Goal: Task Accomplishment & Management: Use online tool/utility

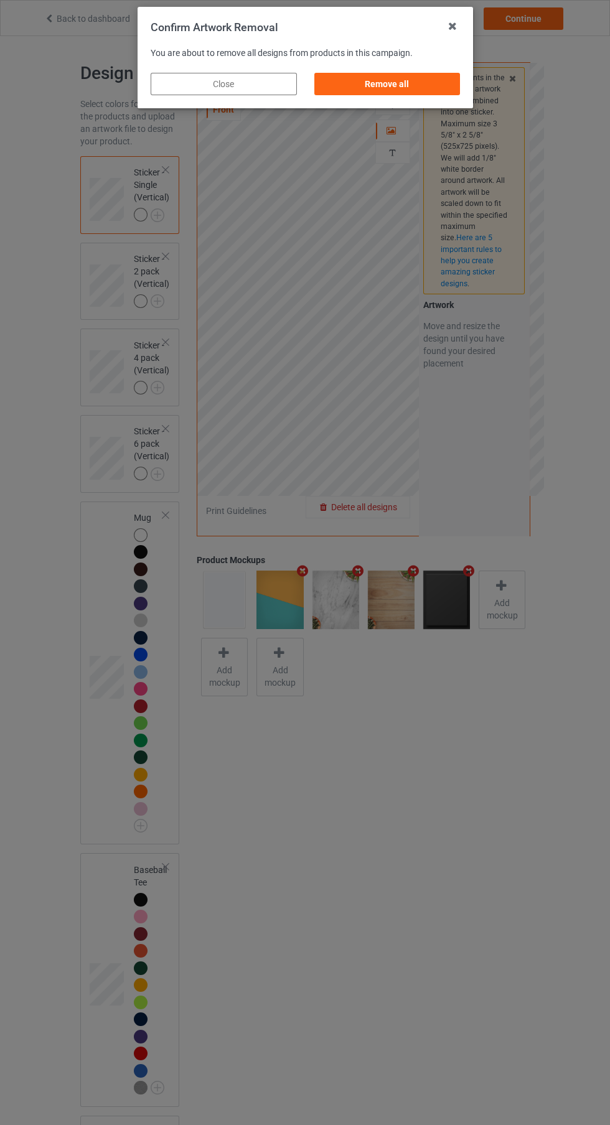
click at [419, 84] on div "Remove all" at bounding box center [387, 84] width 146 height 22
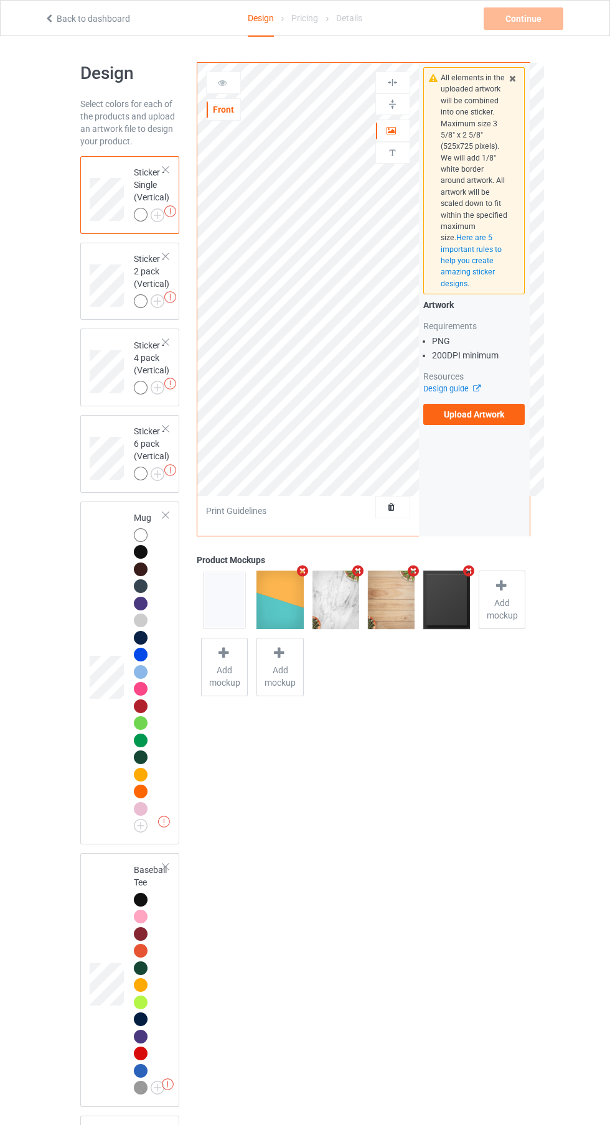
click at [490, 414] on label "Upload Artwork" at bounding box center [474, 414] width 102 height 21
click at [0, 0] on input "Upload Artwork" at bounding box center [0, 0] width 0 height 0
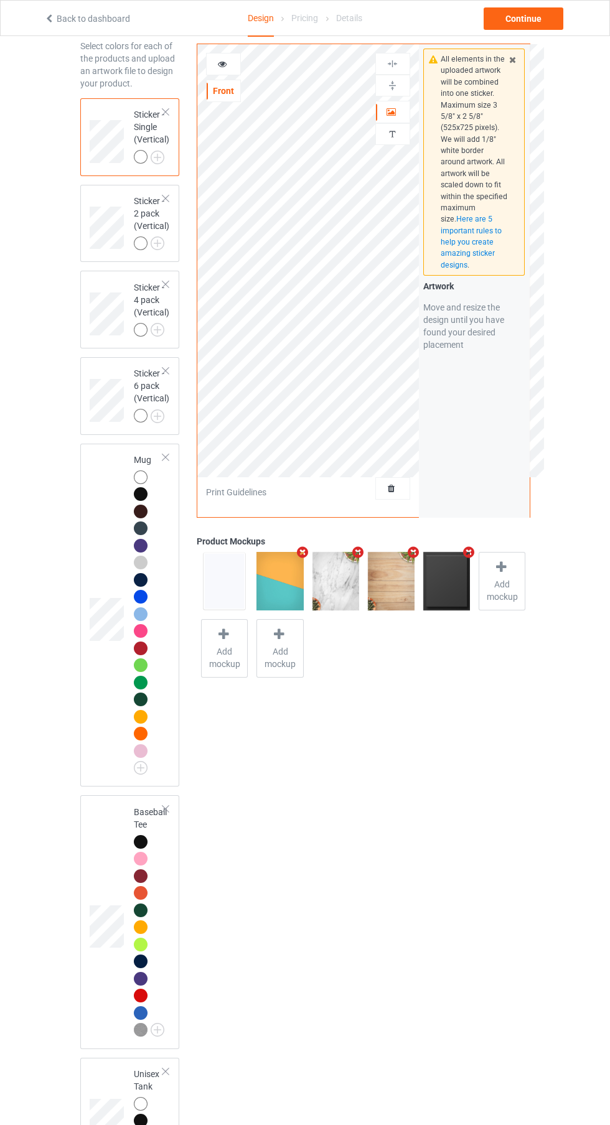
scroll to position [119, 0]
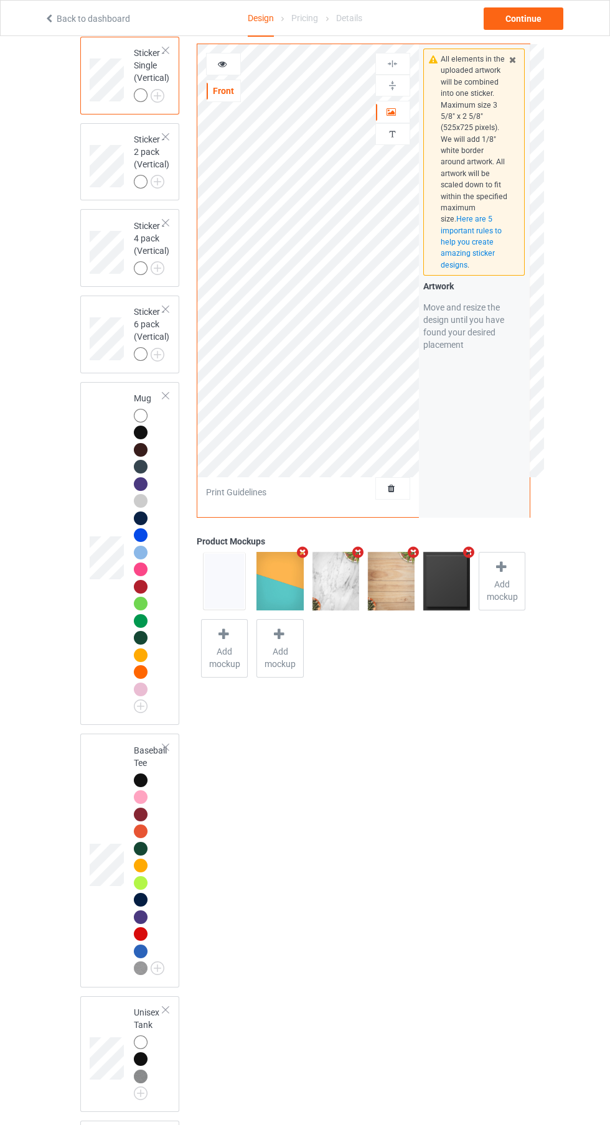
click at [142, 800] on div at bounding box center [141, 797] width 14 height 14
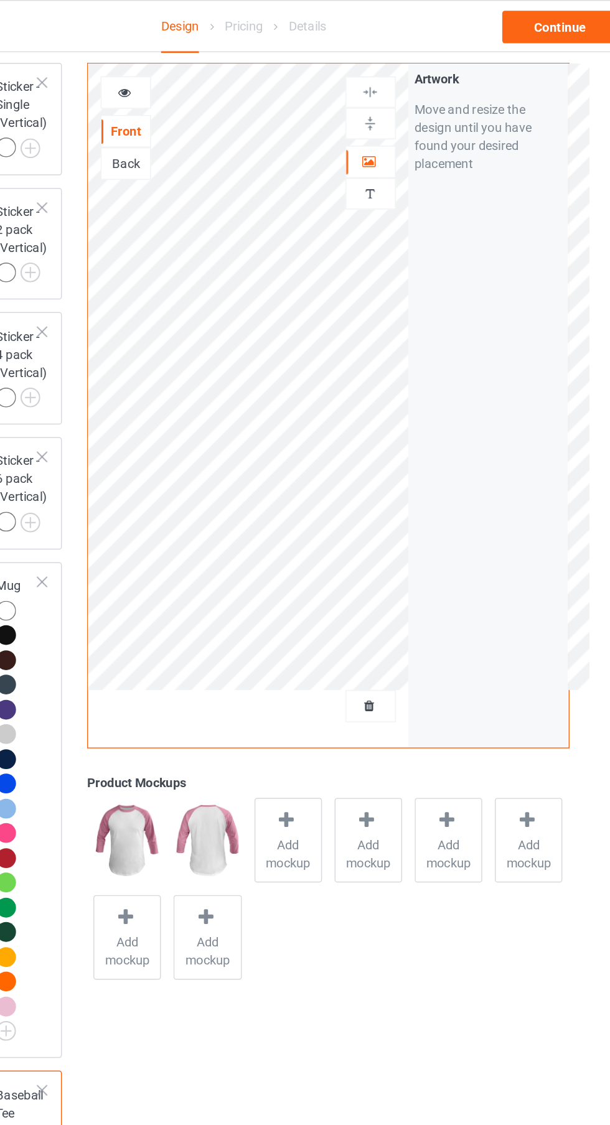
scroll to position [113, 0]
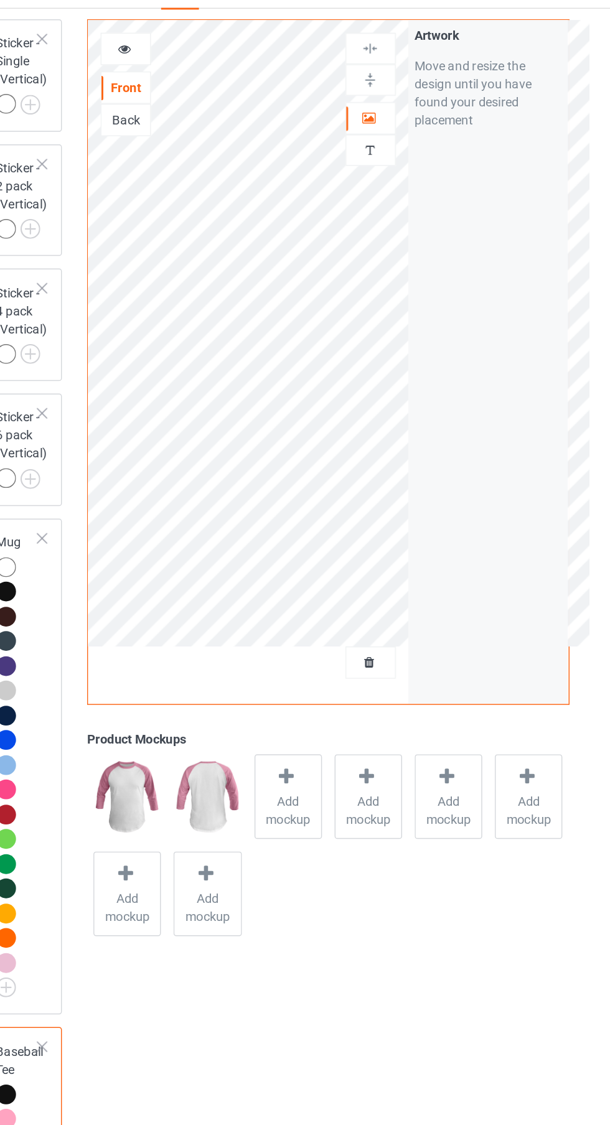
click at [391, 106] on icon at bounding box center [391, 110] width 11 height 9
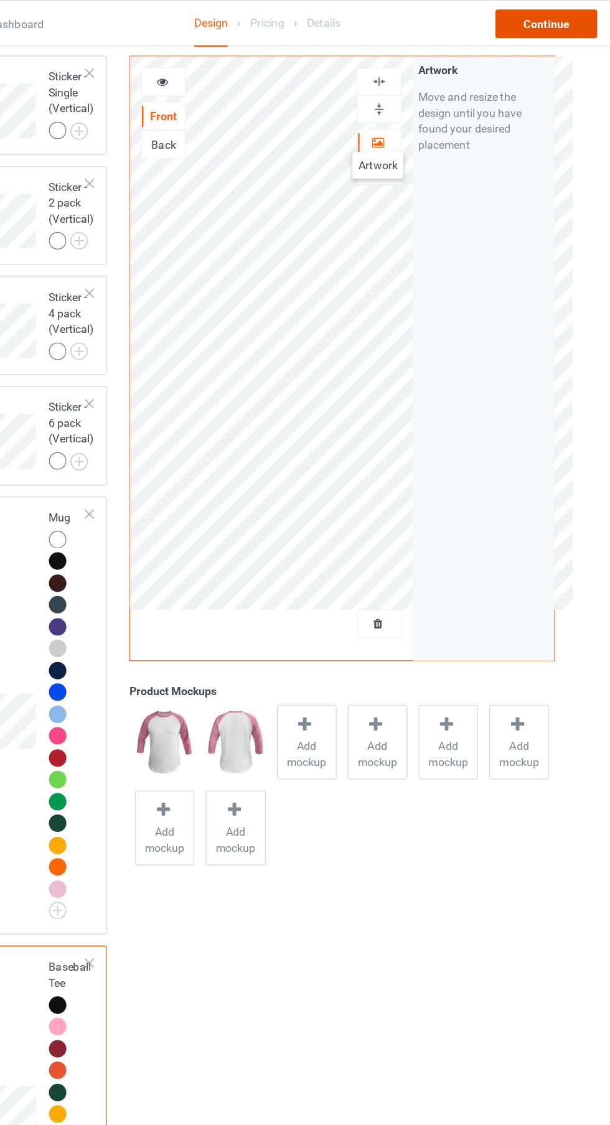
click at [537, 14] on div "Continue" at bounding box center [523, 18] width 80 height 22
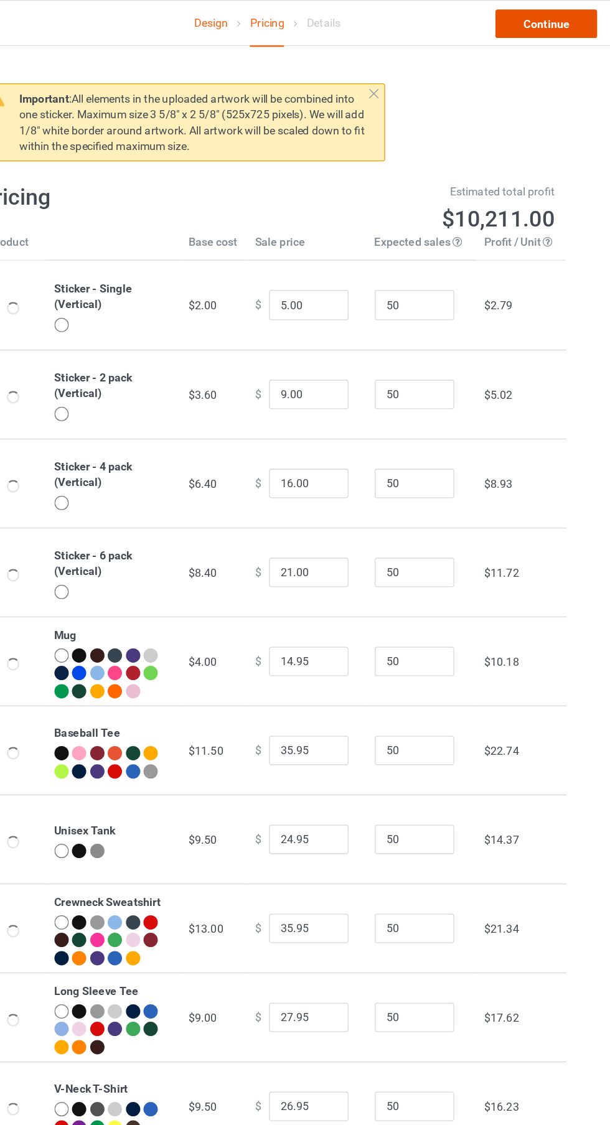
click at [542, 15] on link "Continue" at bounding box center [523, 18] width 80 height 22
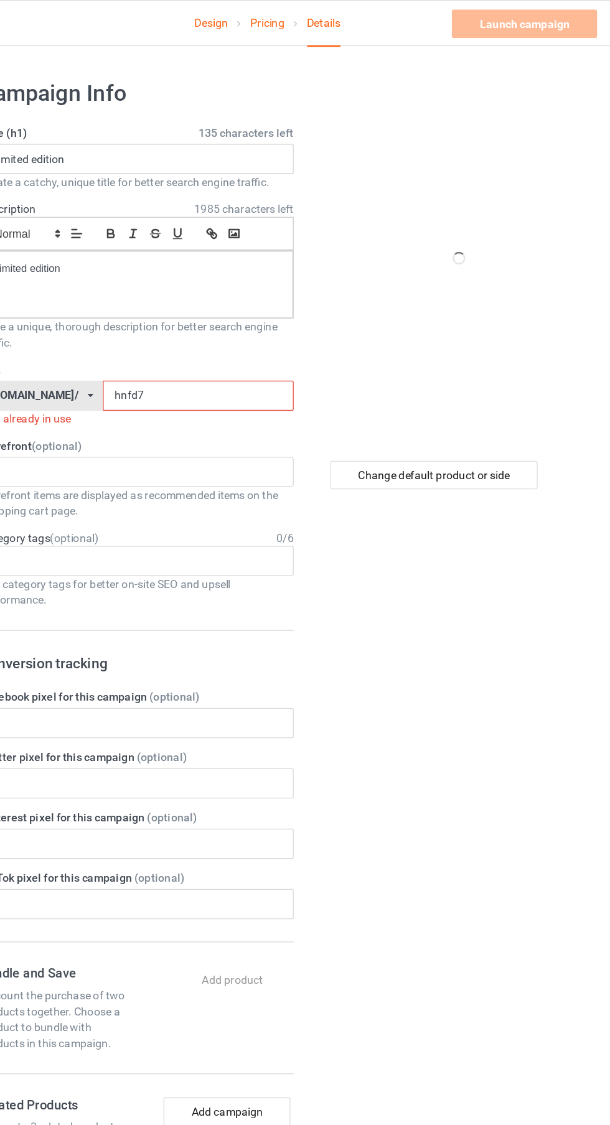
click at [276, 309] on input "hnfd7" at bounding box center [250, 310] width 149 height 24
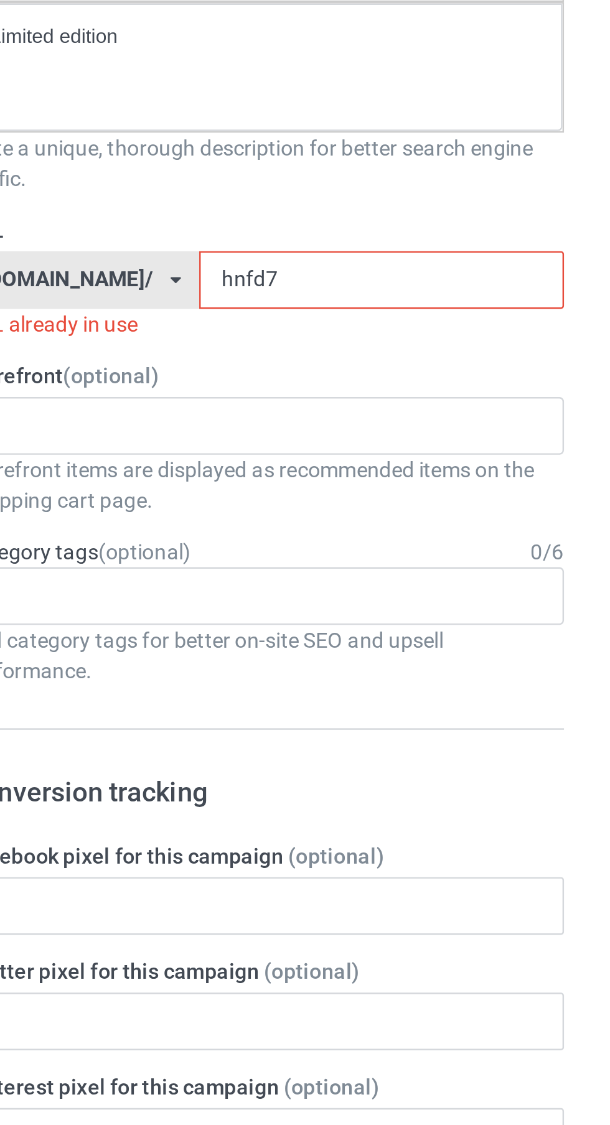
type input "hnfd70"
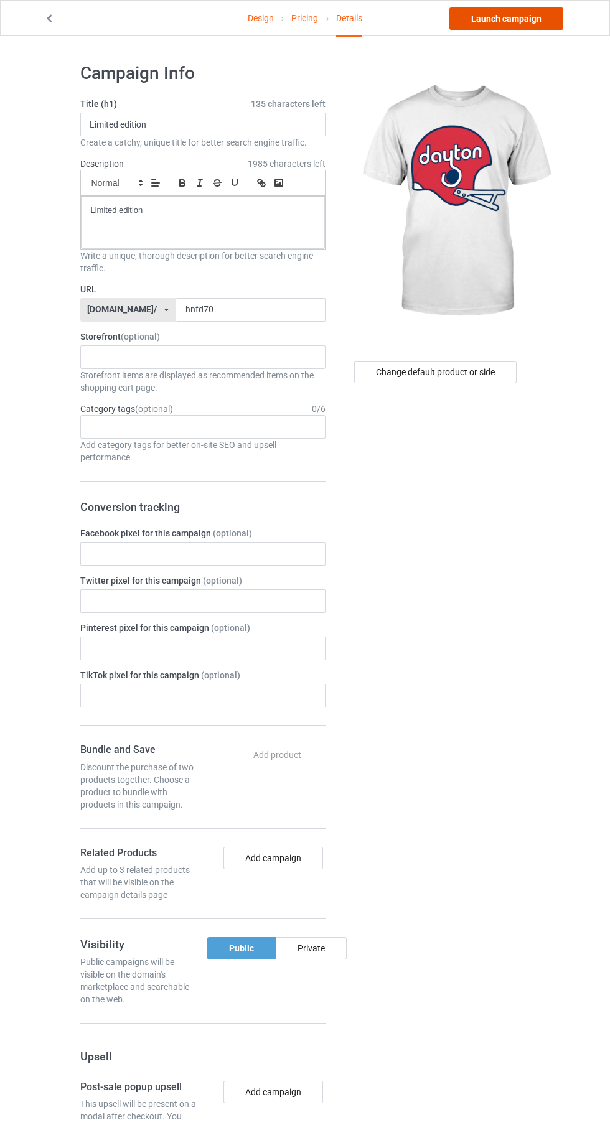
click at [536, 21] on link "Launch campaign" at bounding box center [506, 18] width 114 height 22
